Goal: Information Seeking & Learning: Learn about a topic

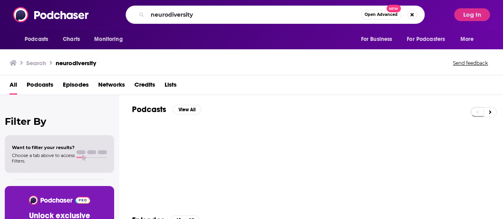
click at [227, 18] on input "neurodiversity" at bounding box center [255, 14] width 214 height 13
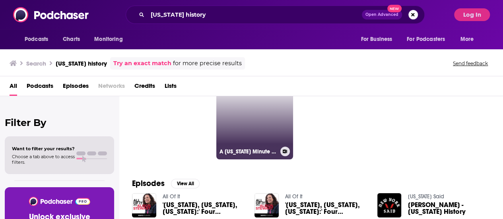
scroll to position [17, 0]
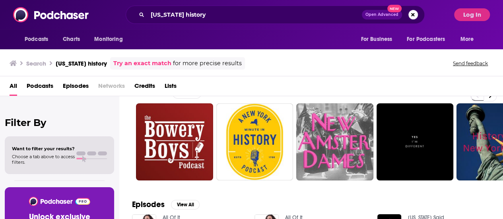
click at [175, 84] on span "Lists" at bounding box center [171, 88] width 12 height 16
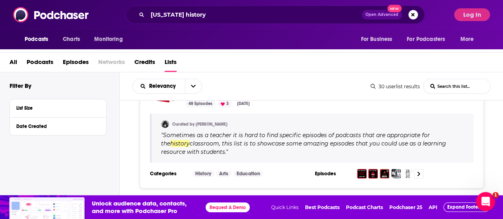
scroll to position [1294, 0]
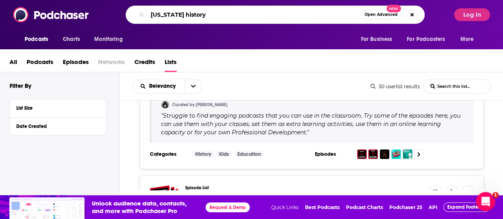
click at [179, 18] on input "[US_STATE] history" at bounding box center [255, 14] width 214 height 13
type input "[US_STATE] city history"
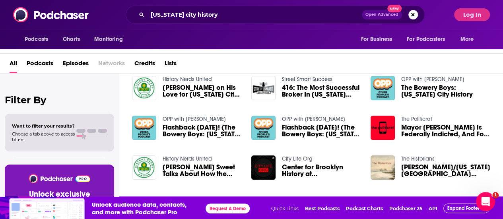
scroll to position [132, 0]
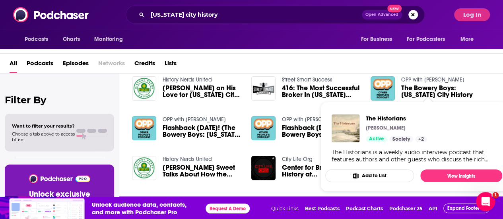
click at [430, 157] on div "The Historians is a weekly audio interview podcast that features authors and ot…" at bounding box center [414, 156] width 164 height 14
click at [394, 117] on span "The Historians" at bounding box center [396, 119] width 61 height 8
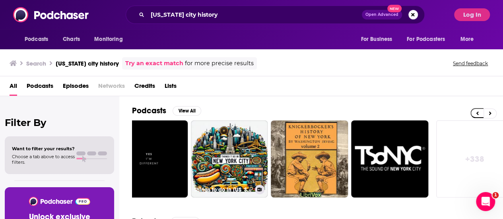
scroll to position [0, 346]
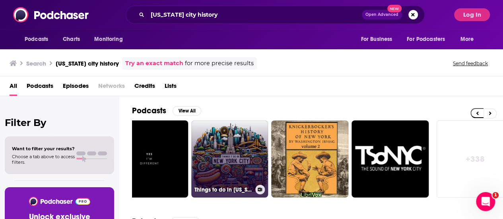
click at [230, 146] on link "Things to do in [US_STATE][GEOGRAPHIC_DATA]" at bounding box center [229, 158] width 77 height 77
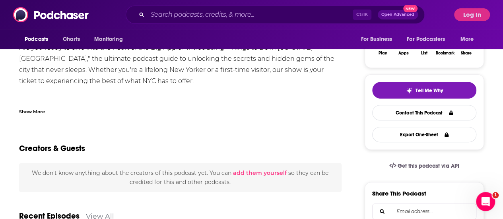
scroll to position [142, 0]
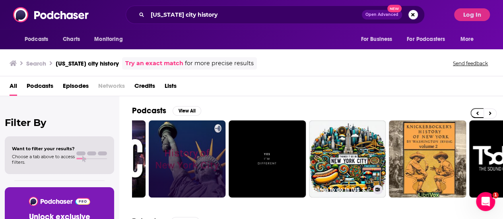
scroll to position [0, 353]
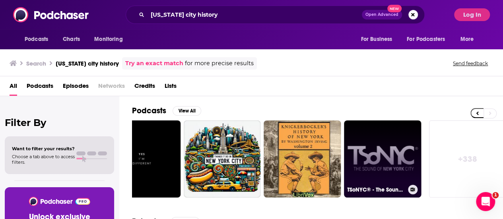
click at [371, 142] on link "TSoNYC® - The Sound Of [US_STATE][GEOGRAPHIC_DATA]®" at bounding box center [382, 158] width 77 height 77
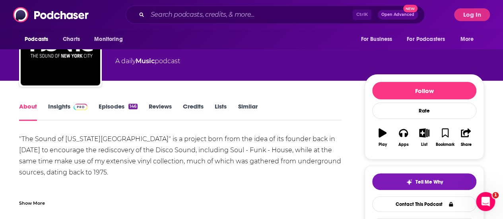
scroll to position [49, 0]
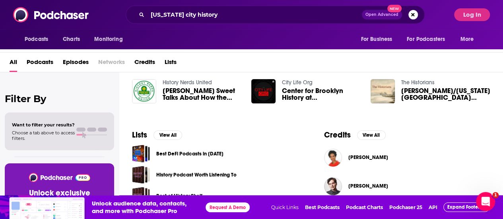
scroll to position [250, 0]
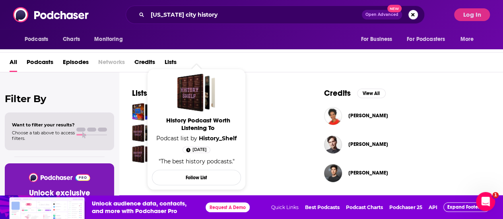
click at [202, 134] on link "History Podcast Worth Listening To" at bounding box center [197, 125] width 89 height 18
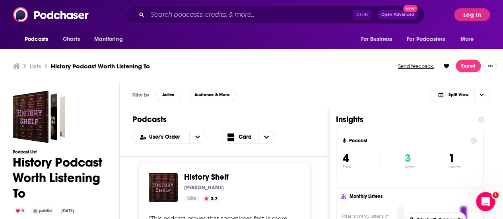
scroll to position [26, 0]
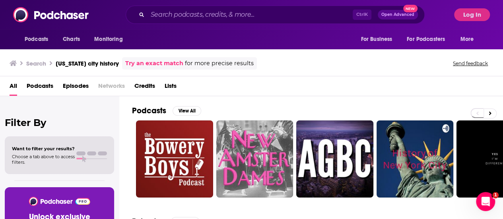
click at [142, 90] on span "Credits" at bounding box center [144, 88] width 21 height 16
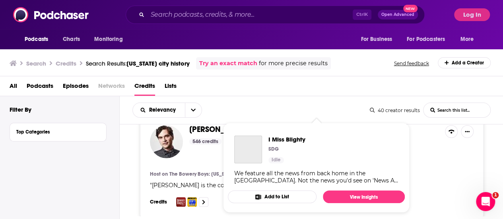
scroll to position [20, 0]
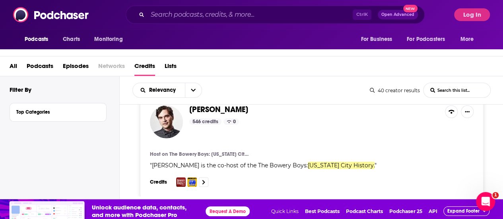
click at [167, 69] on span "Lists" at bounding box center [171, 68] width 12 height 16
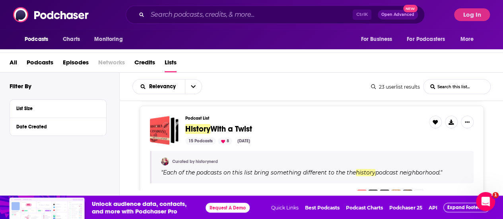
scroll to position [461, 0]
click at [222, 125] on span "With a Twist" at bounding box center [231, 129] width 42 height 10
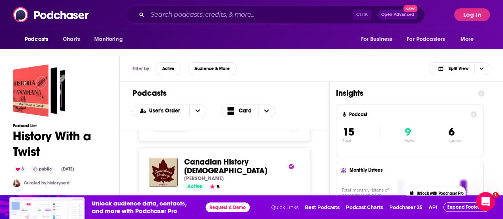
scroll to position [2675, 0]
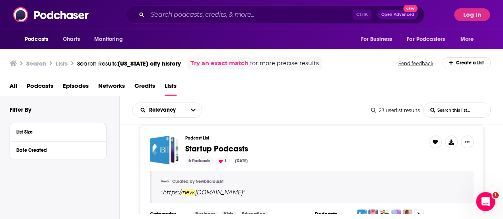
scroll to position [2629, 0]
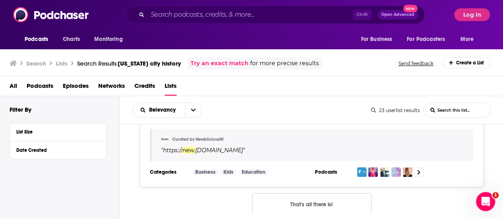
click at [296, 193] on button "That's all there is!" at bounding box center [311, 203] width 119 height 21
click at [311, 193] on button "That's all there is!" at bounding box center [311, 203] width 119 height 21
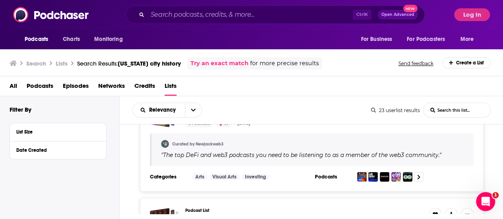
scroll to position [0, 0]
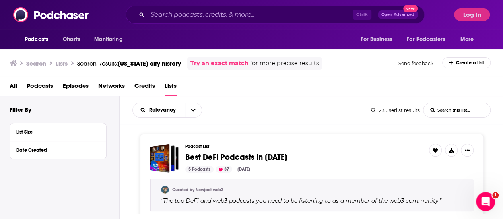
click at [37, 82] on span "Podcasts" at bounding box center [40, 88] width 27 height 16
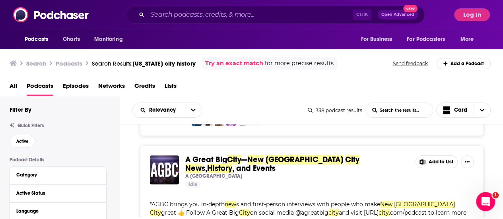
scroll to position [249, 0]
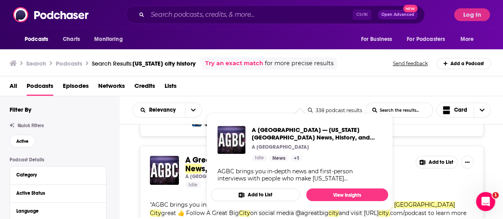
click at [275, 145] on p "A [GEOGRAPHIC_DATA]" at bounding box center [280, 147] width 57 height 6
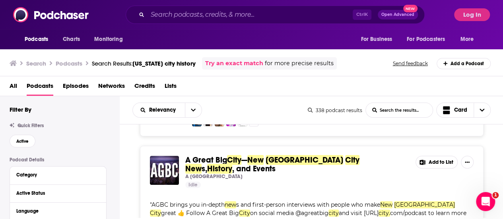
click at [194, 155] on span "A Great Big" at bounding box center [206, 160] width 42 height 10
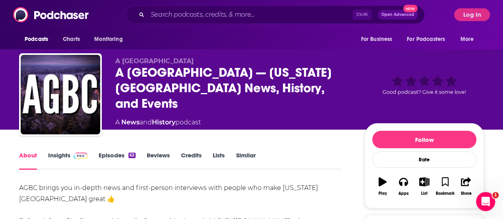
click at [105, 151] on link "Episodes 63" at bounding box center [117, 160] width 37 height 18
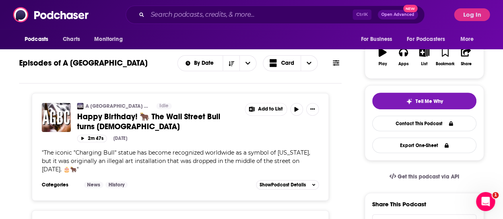
scroll to position [130, 0]
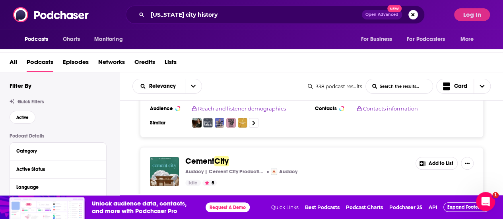
scroll to position [2947, 0]
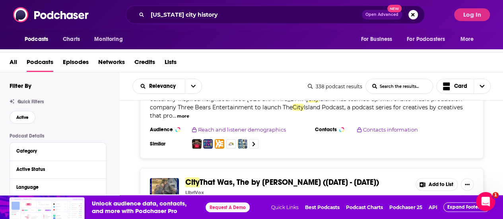
scroll to position [5994, 0]
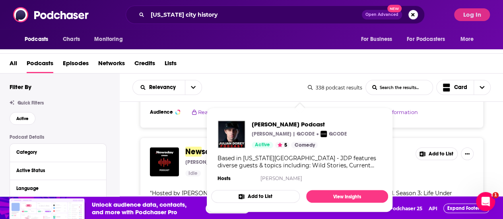
scroll to position [7283, 0]
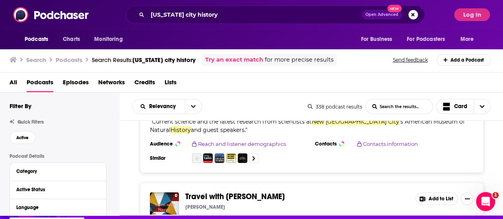
scroll to position [2, 0]
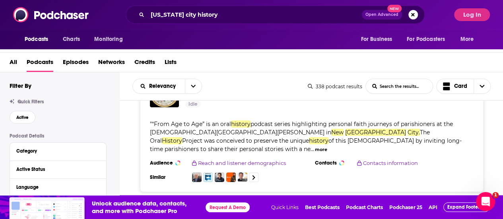
scroll to position [11914, 0]
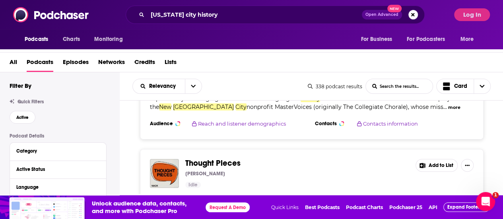
scroll to position [14876, 0]
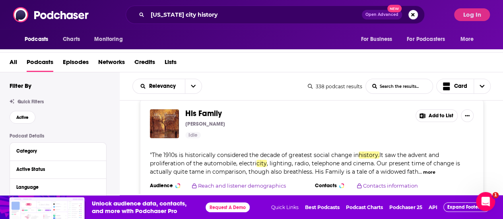
scroll to position [17801, 0]
click at [63, 165] on button "Active Status" at bounding box center [50, 169] width 68 height 10
click at [97, 168] on icon at bounding box center [98, 169] width 4 height 6
click at [98, 167] on icon at bounding box center [98, 169] width 4 height 6
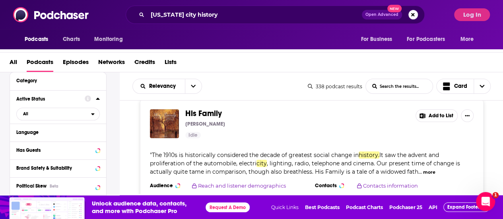
scroll to position [75, 0]
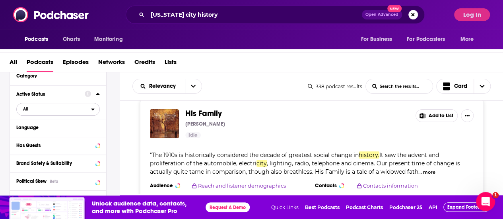
click at [92, 109] on icon "open menu" at bounding box center [92, 110] width 3 height 2
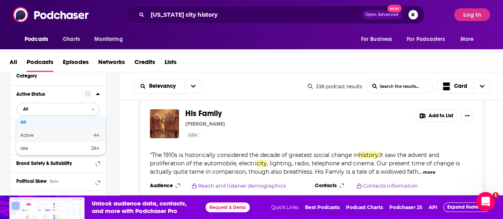
click at [67, 135] on span "44" at bounding box center [81, 135] width 36 height 4
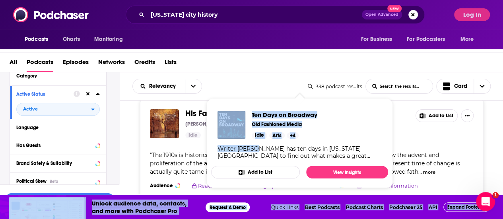
drag, startPoint x: 254, startPoint y: 146, endPoint x: 112, endPoint y: 161, distance: 143.5
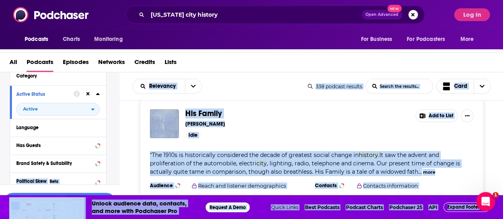
click at [112, 161] on div "Podcast Details Category Active Status Active Language Has Guests Brand Safety …" at bounding box center [65, 207] width 110 height 298
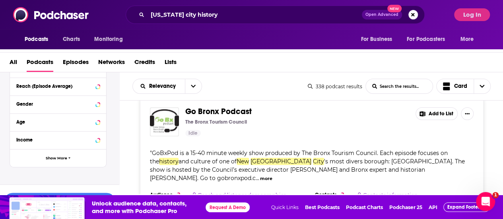
scroll to position [263, 0]
drag, startPoint x: 54, startPoint y: 142, endPoint x: 60, endPoint y: 203, distance: 61.5
click at [60, 203] on div "Search Podcasts Search Results: [US_STATE] city history Try an exact match for …" at bounding box center [251, 121] width 503 height 195
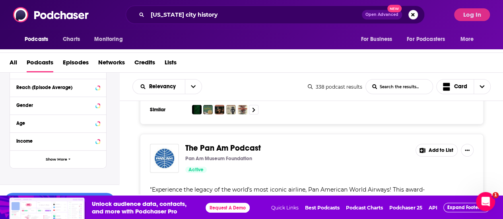
scroll to position [17892, 0]
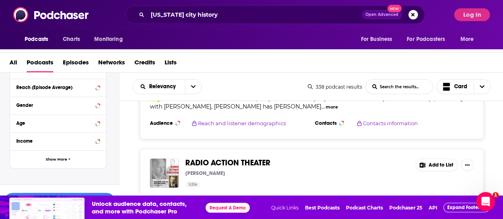
scroll to position [20915, 0]
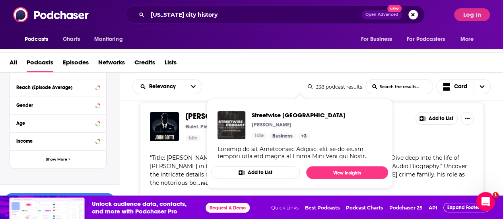
scroll to position [22657, 0]
